Goal: Task Accomplishment & Management: Manage account settings

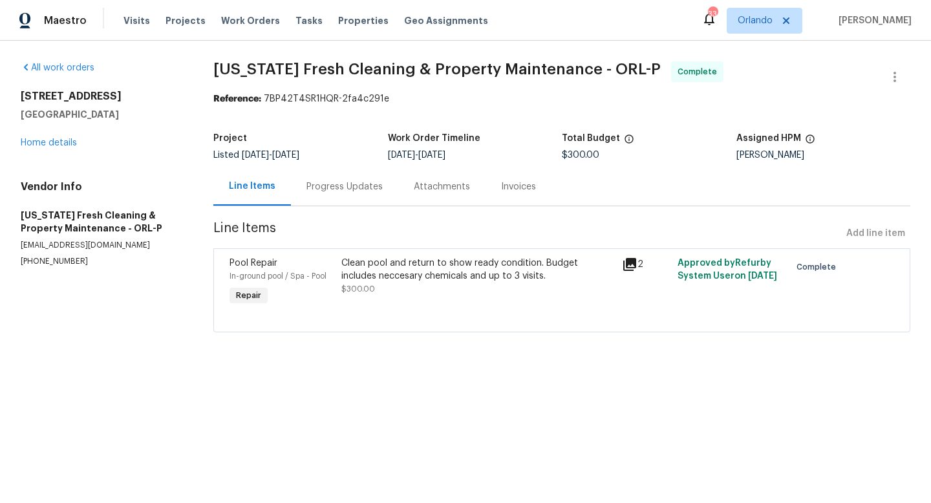
click at [146, 14] on div "Visits Projects Work Orders Tasks Properties Geo Assignments" at bounding box center [314, 21] width 380 height 26
click at [140, 17] on span "Visits" at bounding box center [137, 20] width 27 height 13
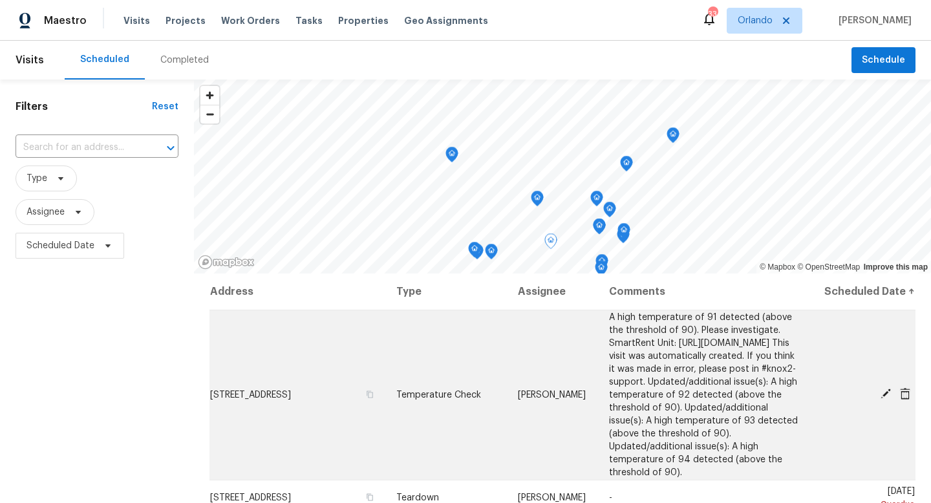
click at [905, 400] on icon at bounding box center [905, 394] width 10 height 12
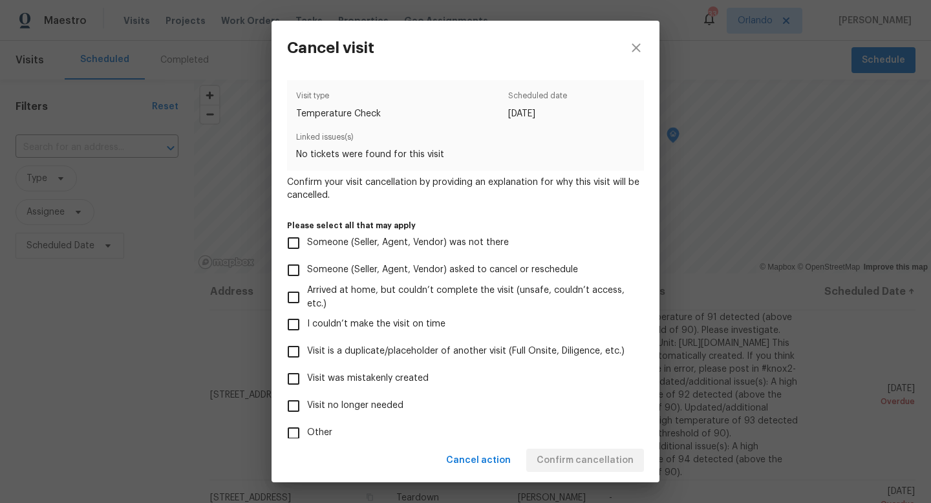
click at [321, 407] on span "Visit no longer needed" at bounding box center [355, 406] width 96 height 14
click at [307, 407] on input "Visit no longer needed" at bounding box center [293, 406] width 27 height 27
checkbox input "true"
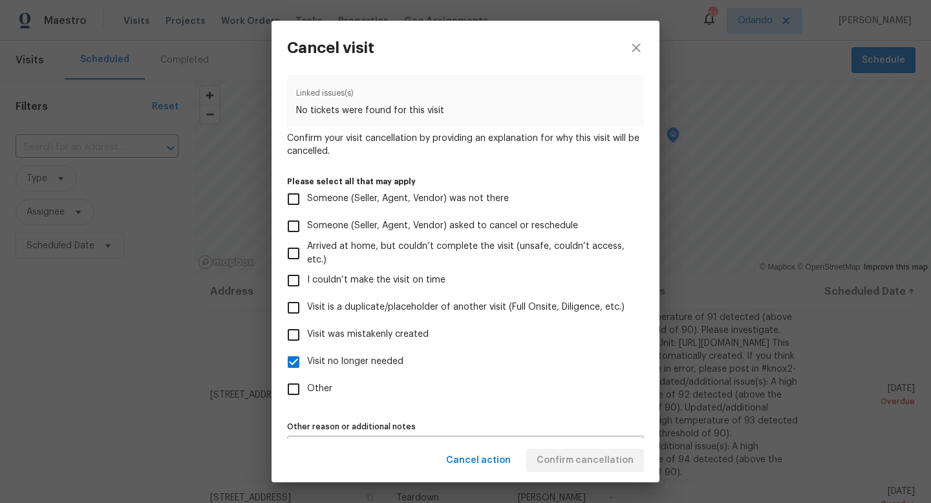
scroll to position [76, 0]
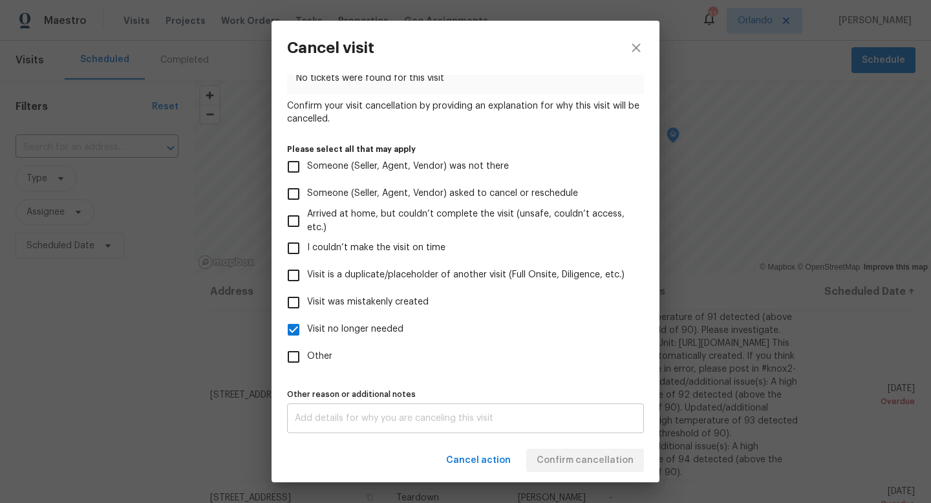
click at [360, 411] on div "x Other reason or additional notes" at bounding box center [465, 419] width 357 height 30
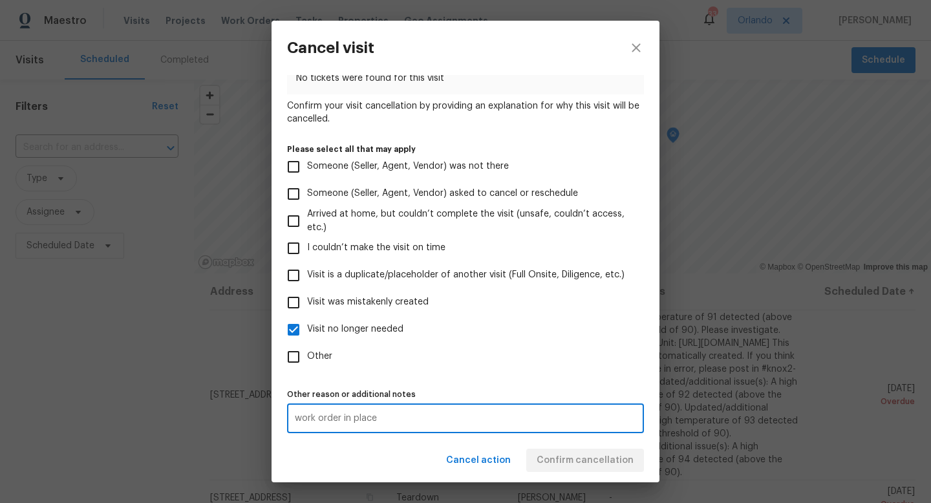
type textarea "work order in place"
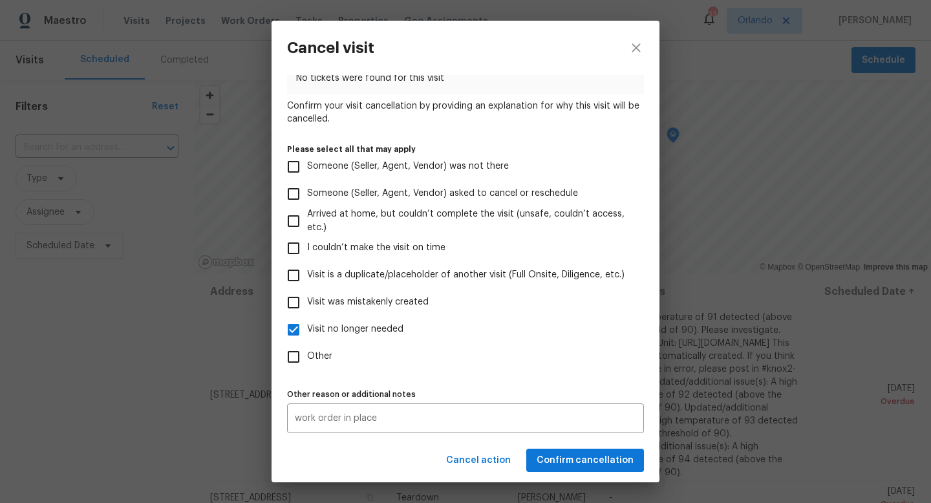
click at [318, 358] on span "Other" at bounding box center [319, 357] width 25 height 14
click at [307, 358] on input "Other" at bounding box center [293, 356] width 27 height 27
checkbox input "true"
click at [574, 453] on span "Confirm cancellation" at bounding box center [585, 461] width 97 height 16
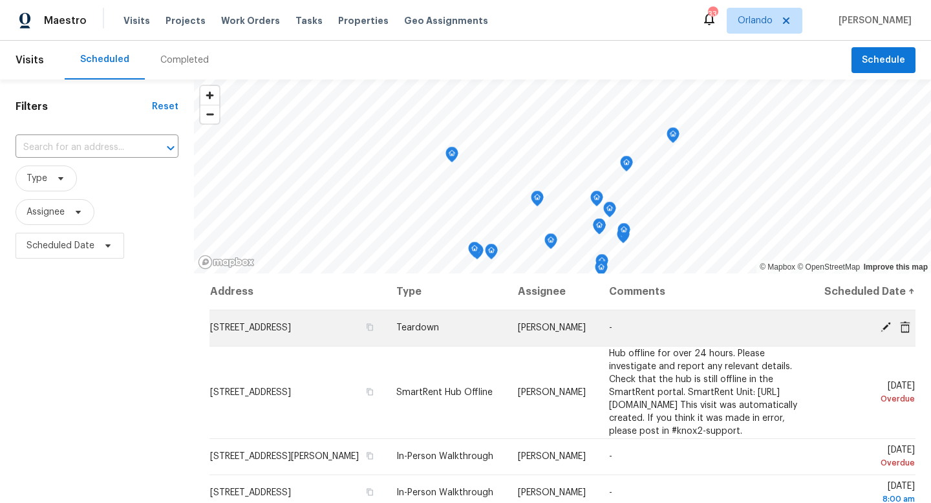
click at [887, 332] on icon at bounding box center [886, 327] width 10 height 10
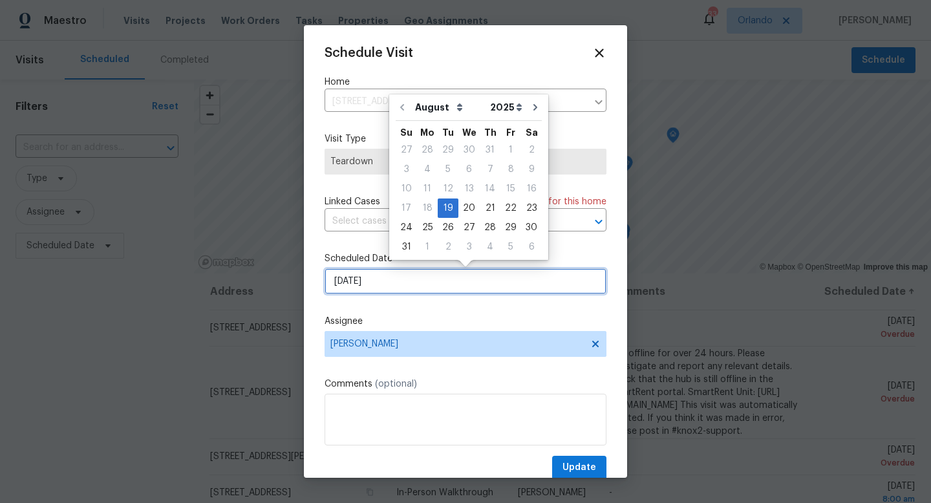
click at [565, 285] on input "[DATE]" at bounding box center [466, 281] width 282 height 26
click at [484, 213] on div "21" at bounding box center [490, 208] width 21 height 18
type input "[DATE]"
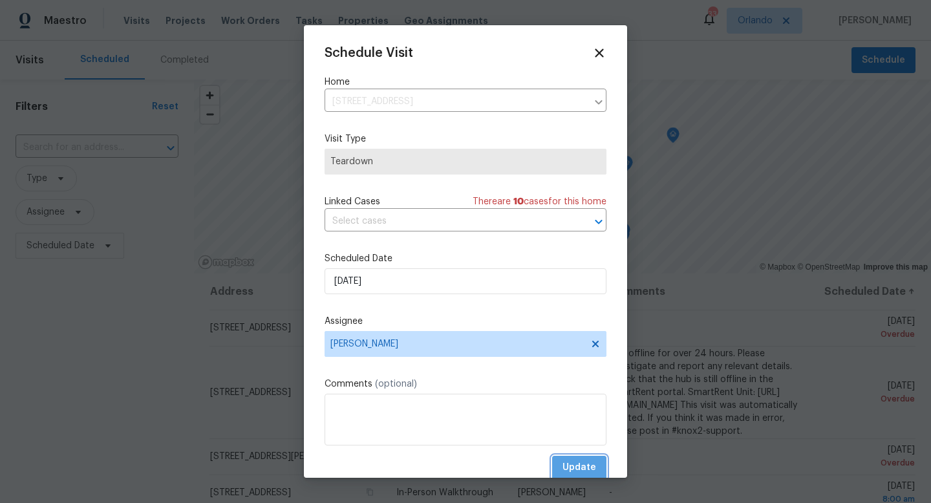
click at [589, 466] on span "Update" at bounding box center [580, 468] width 34 height 16
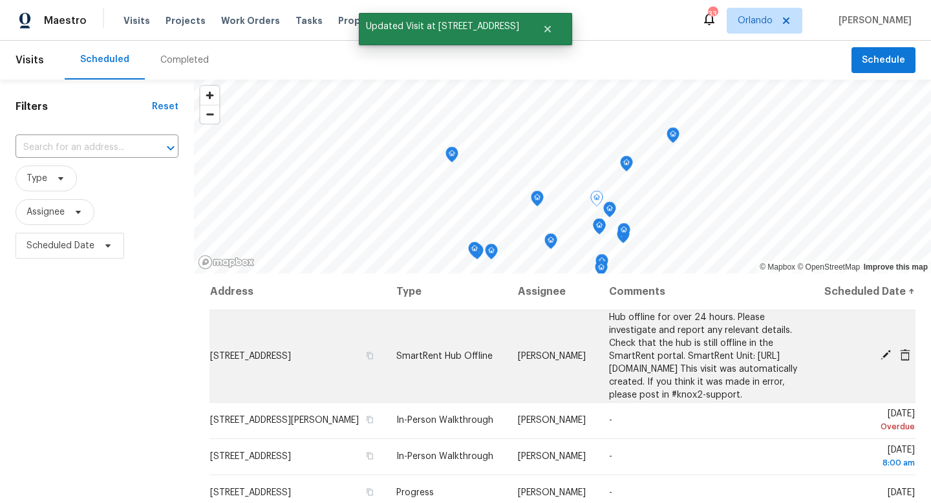
click at [886, 360] on icon at bounding box center [886, 355] width 10 height 10
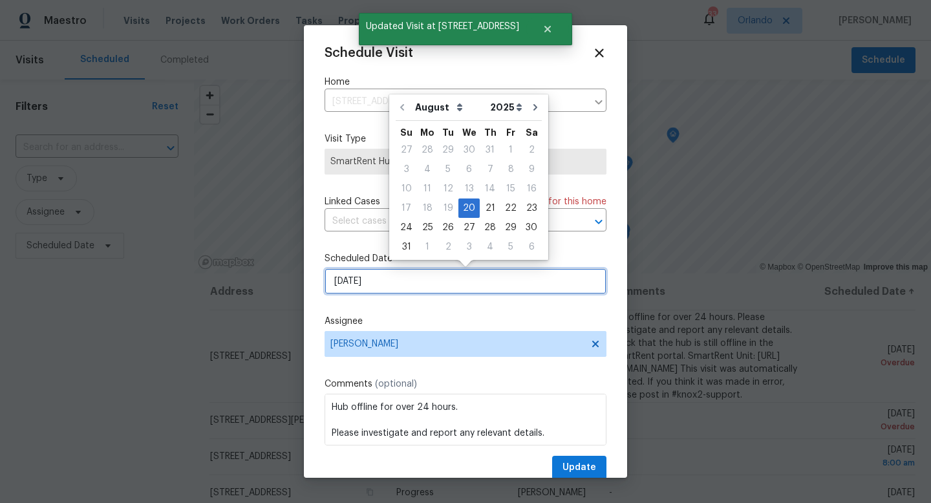
click at [533, 280] on input "[DATE]" at bounding box center [466, 281] width 282 height 26
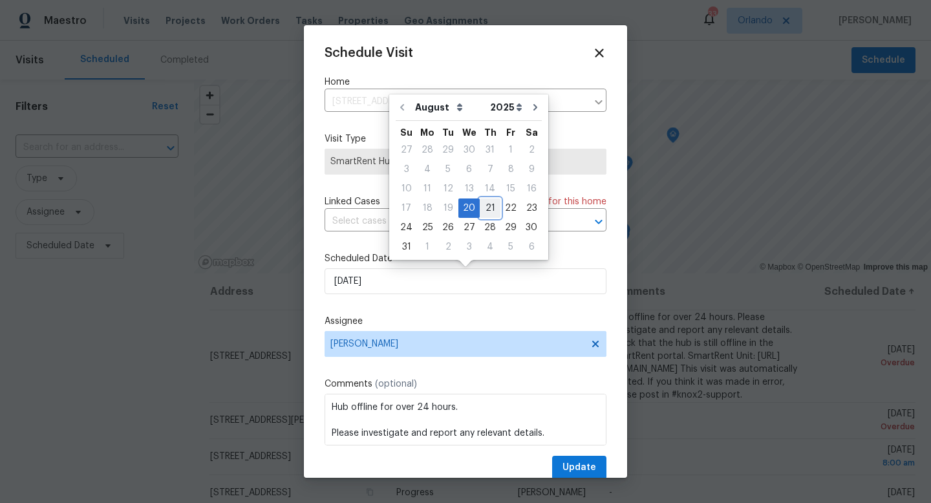
click at [484, 206] on div "21" at bounding box center [490, 208] width 21 height 18
type input "[DATE]"
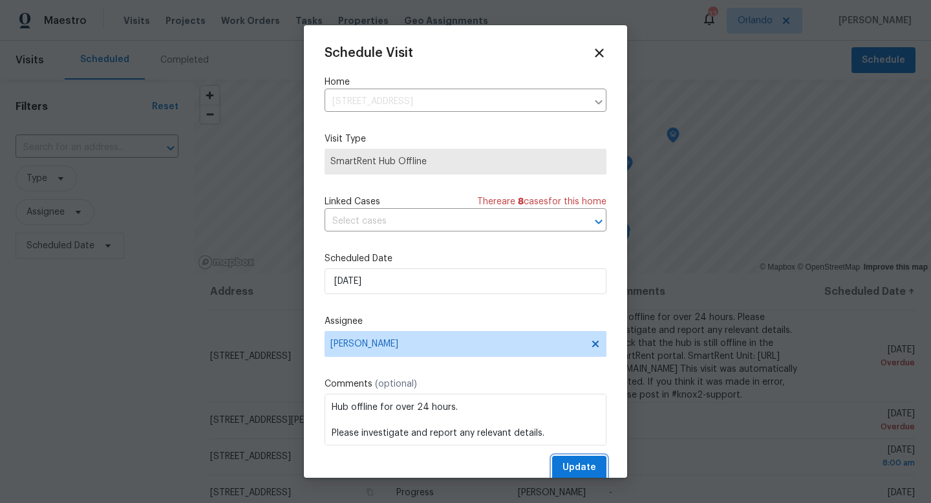
click at [595, 462] on span "Update" at bounding box center [580, 468] width 34 height 16
